Goal: Connect with others: Connect with others

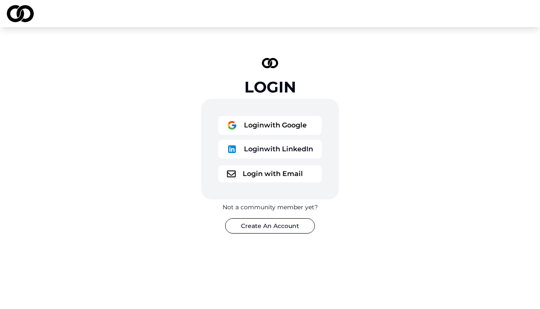
click at [276, 125] on button "Login with Google" at bounding box center [269, 125] width 103 height 19
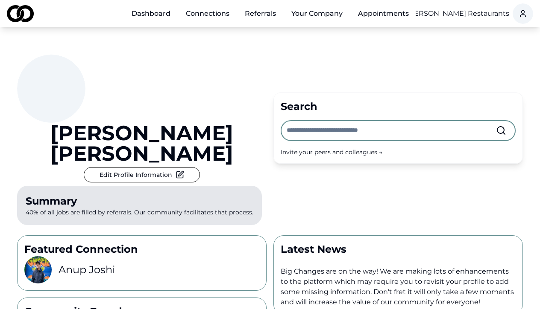
click at [331, 124] on input "text" at bounding box center [390, 130] width 209 height 19
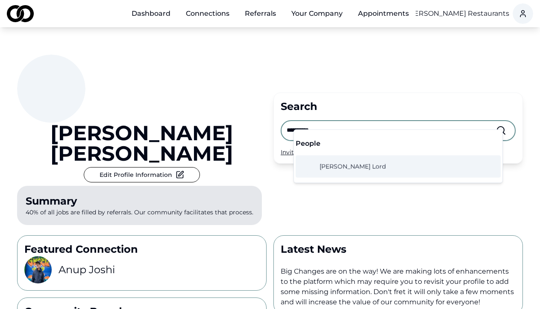
type input "**********"
click at [360, 169] on div "Jason Lord" at bounding box center [397, 167] width 205 height 22
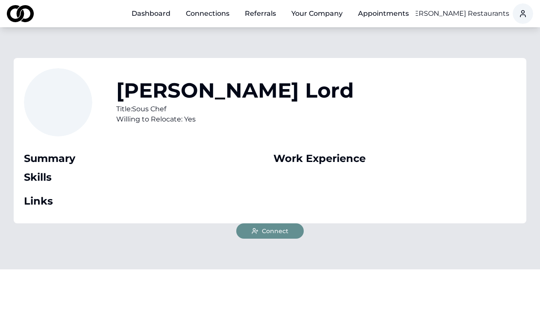
click at [277, 231] on span "Connect" at bounding box center [275, 231] width 26 height 9
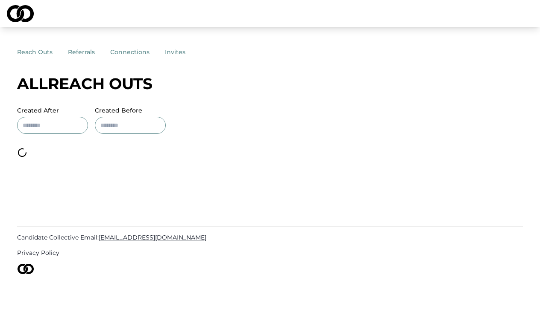
click at [130, 55] on button "connections" at bounding box center [137, 51] width 55 height 15
click at [94, 53] on button "referrals" at bounding box center [89, 51] width 42 height 15
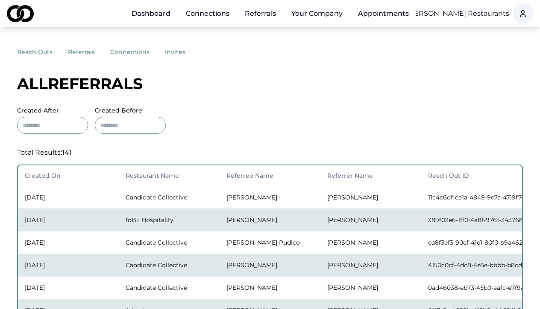
click at [131, 52] on button "connections" at bounding box center [137, 51] width 55 height 15
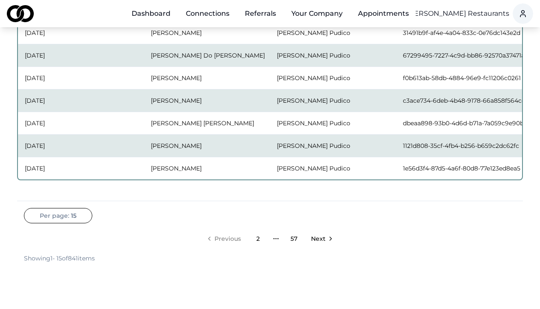
scroll to position [347, 0]
click at [254, 237] on link "2" at bounding box center [257, 238] width 17 height 17
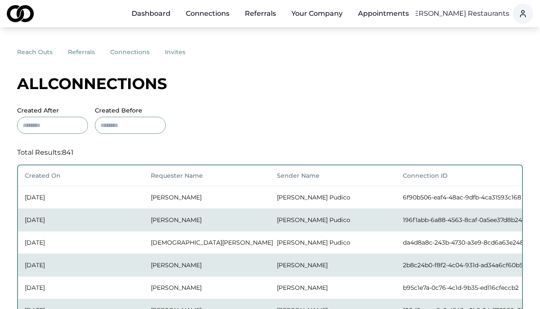
scroll to position [0, 0]
